Goal: Task Accomplishment & Management: Manage account settings

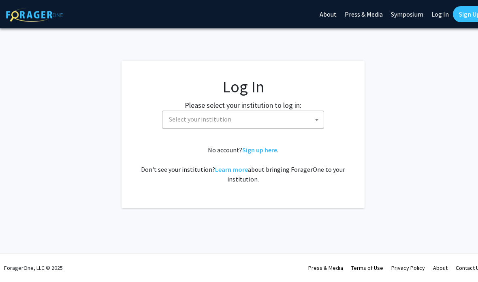
select select
click at [179, 117] on span "Select your institution" at bounding box center [200, 119] width 62 height 8
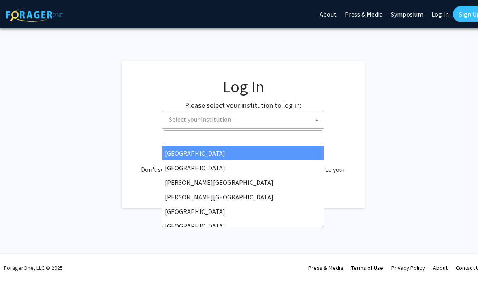
click at [174, 119] on span "Select your institution" at bounding box center [200, 119] width 62 height 8
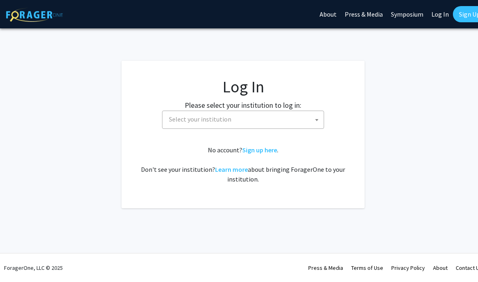
click at [179, 122] on span "Select your institution" at bounding box center [200, 119] width 62 height 8
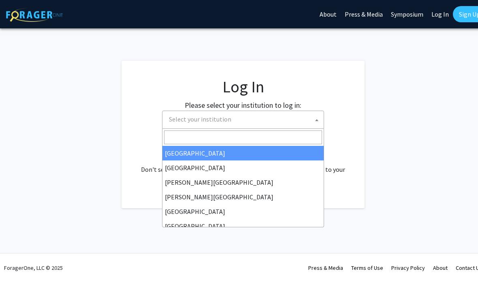
click at [182, 135] on input "Search" at bounding box center [243, 137] width 158 height 14
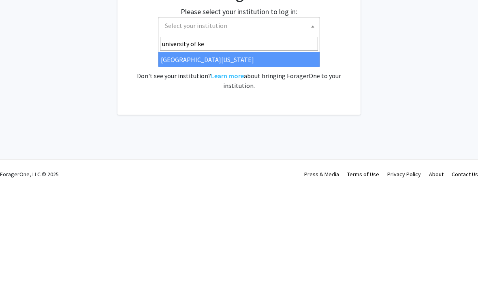
type input "university of ken"
select select "13"
